Goal: Task Accomplishment & Management: Manage account settings

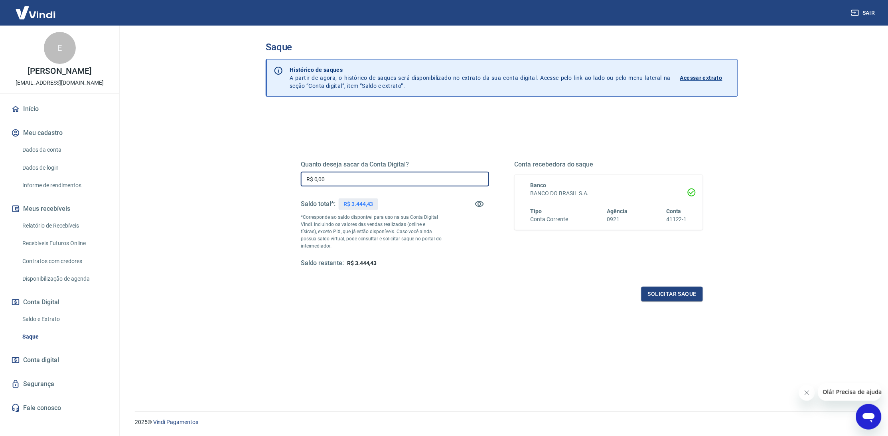
click at [334, 183] on input "R$ 0,00" at bounding box center [395, 179] width 188 height 15
drag, startPoint x: 313, startPoint y: 180, endPoint x: 364, endPoint y: 177, distance: 50.4
click at [363, 177] on input "R$ 0,00" at bounding box center [395, 179] width 188 height 15
type input "R$ 3.000,00"
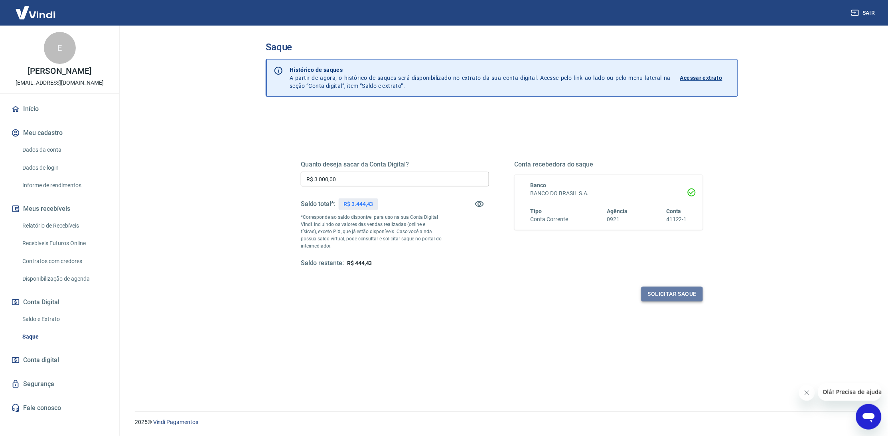
click at [693, 294] on button "Solicitar saque" at bounding box center [672, 294] width 61 height 15
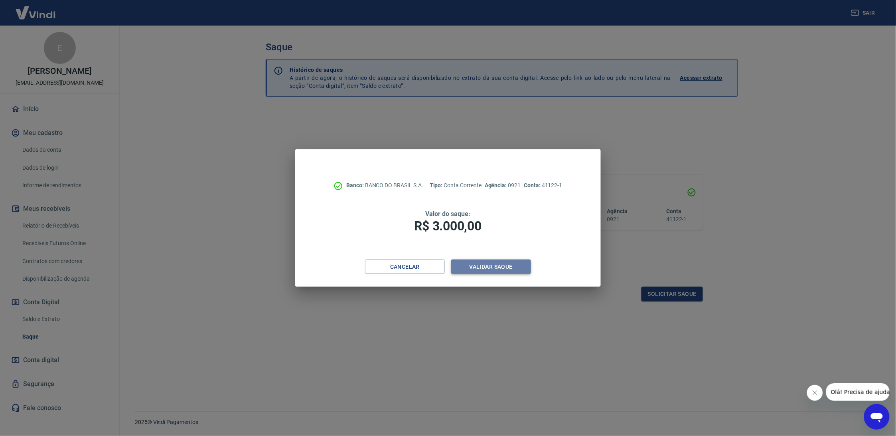
click at [481, 269] on button "Validar saque" at bounding box center [491, 266] width 80 height 15
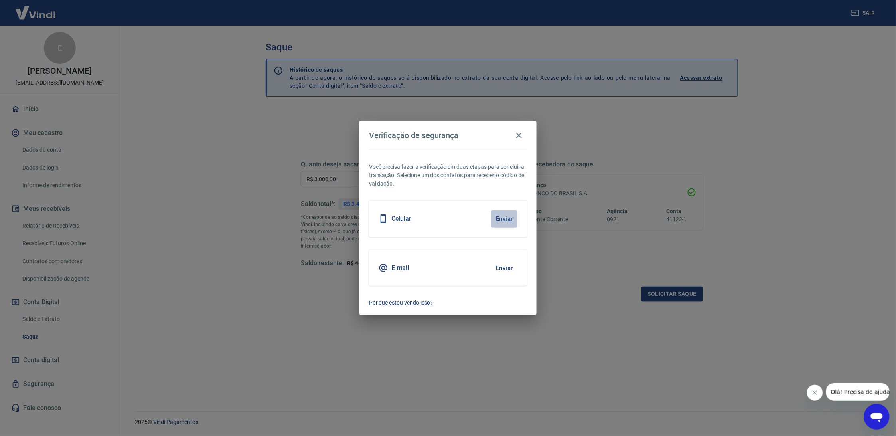
click at [502, 221] on button "Enviar" at bounding box center [505, 218] width 26 height 17
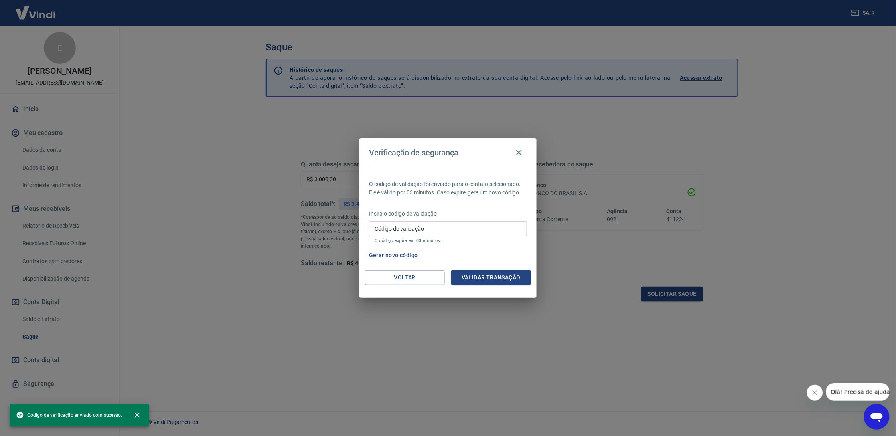
click at [427, 229] on input "Código de validação" at bounding box center [448, 228] width 158 height 15
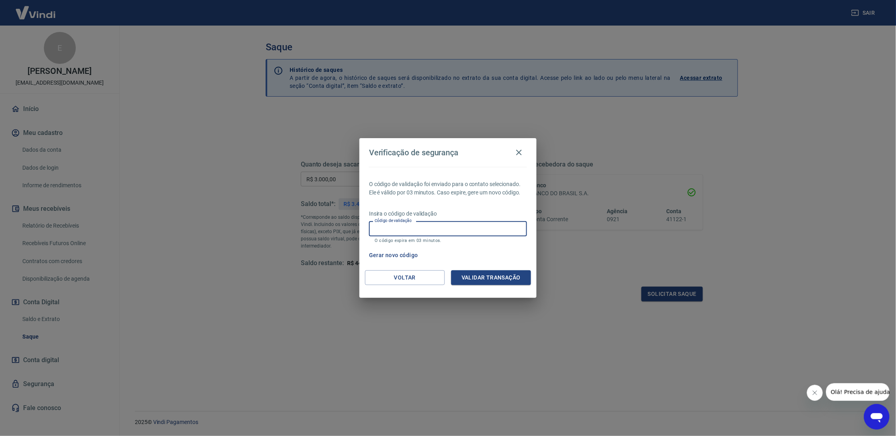
click at [427, 229] on input "Código de validação" at bounding box center [448, 228] width 158 height 15
click at [467, 216] on p "Insira o código de validação" at bounding box center [448, 214] width 158 height 8
click at [447, 231] on input "Código de validação" at bounding box center [448, 228] width 158 height 15
click at [254, 265] on div "Verificação de segurança O código de validação foi enviado para o contato selec…" at bounding box center [448, 218] width 896 height 436
click at [521, 151] on icon "button" at bounding box center [519, 153] width 6 height 6
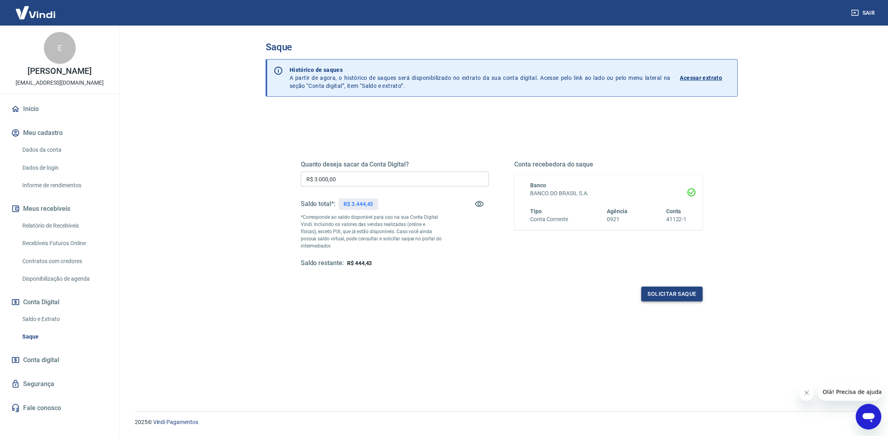
click at [676, 294] on button "Solicitar saque" at bounding box center [672, 294] width 61 height 15
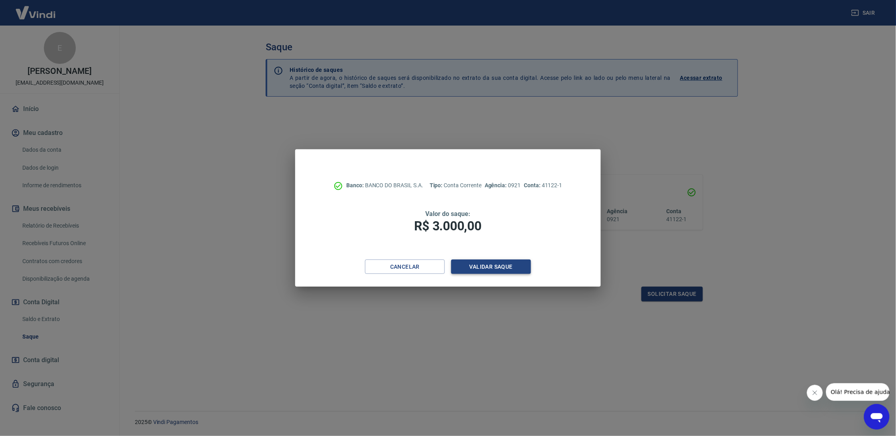
click at [481, 270] on button "Validar saque" at bounding box center [491, 266] width 80 height 15
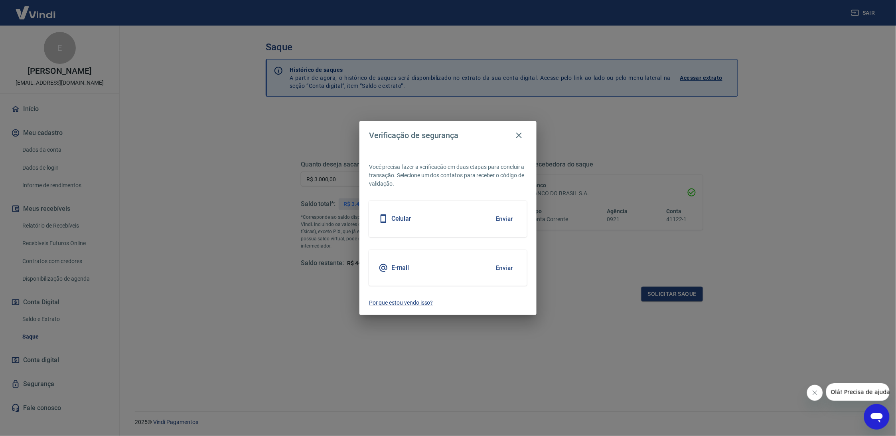
click at [498, 269] on button "Enviar" at bounding box center [505, 267] width 26 height 17
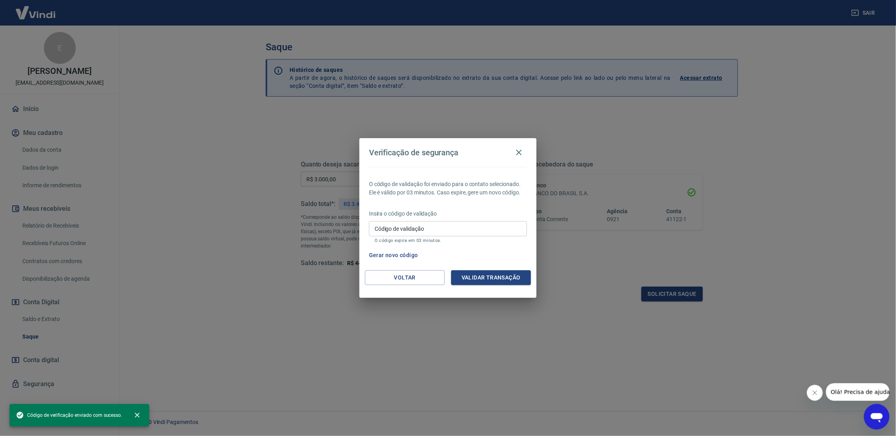
click at [452, 226] on input "Código de validação" at bounding box center [448, 228] width 158 height 15
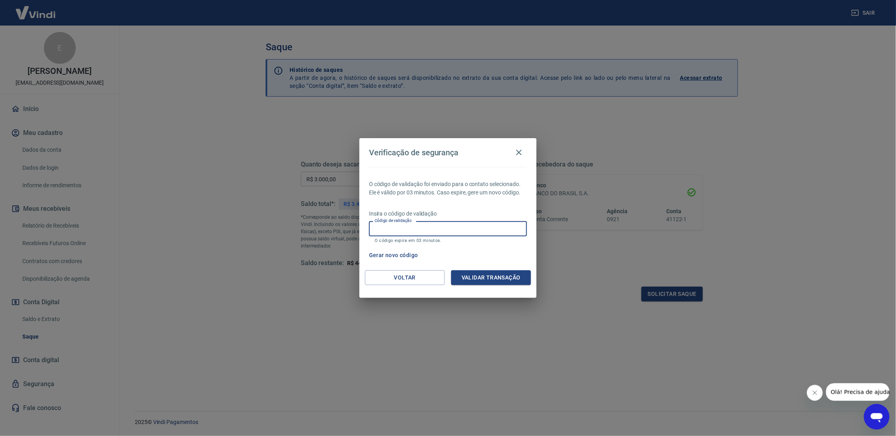
paste input "149862"
type input "149862"
click at [513, 277] on button "Validar transação" at bounding box center [491, 277] width 80 height 15
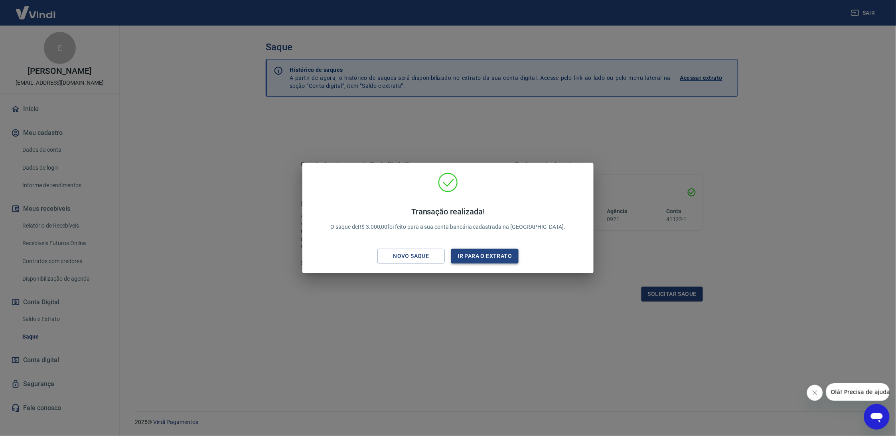
click at [483, 258] on button "Ir para o extrato" at bounding box center [484, 256] width 67 height 15
